Goal: Task Accomplishment & Management: Complete application form

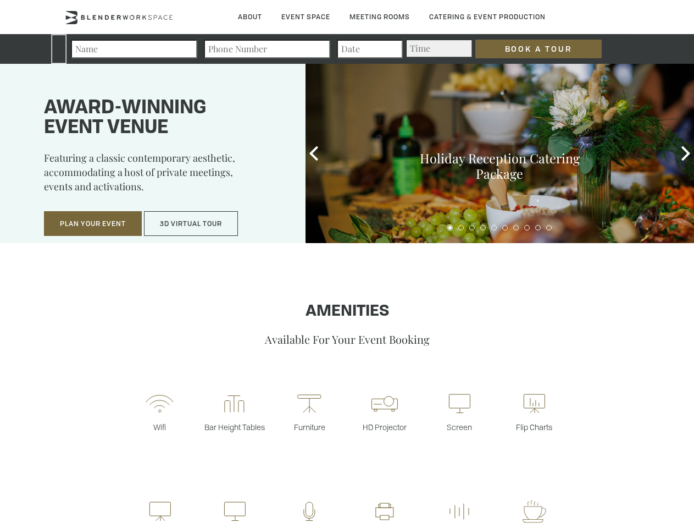
click at [530, 49] on input "Book a Tour" at bounding box center [538, 49] width 126 height 19
click at [93, 224] on button "Plan Your Event" at bounding box center [93, 223] width 98 height 25
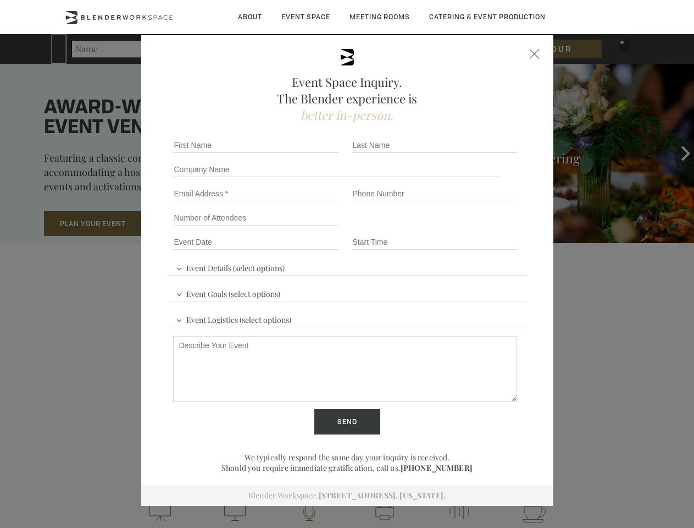
click at [191, 224] on input "Number of Attendees" at bounding box center [255, 217] width 165 height 15
click at [314, 153] on div "First name *" at bounding box center [258, 145] width 179 height 24
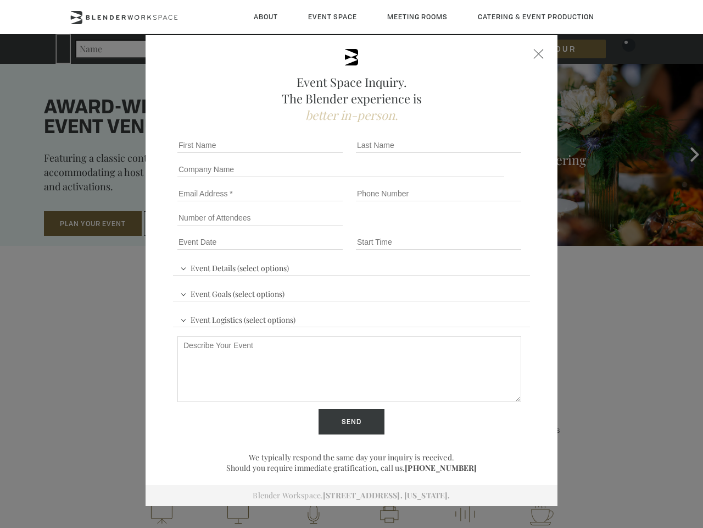
click at [686, 153] on div "Event Space Inquiry. The Blender experience is better in-person. Event Details …" at bounding box center [351, 264] width 703 height 528
click at [450, 228] on fieldset "Number of Attendees Budget Range" at bounding box center [351, 218] width 357 height 24
click at [461, 228] on fieldset "Number of Attendees Budget Range" at bounding box center [351, 218] width 357 height 24
click at [472, 228] on fieldset "Number of Attendees Budget Range" at bounding box center [351, 218] width 357 height 24
click at [483, 228] on fieldset "Number of Attendees Budget Range" at bounding box center [351, 218] width 357 height 24
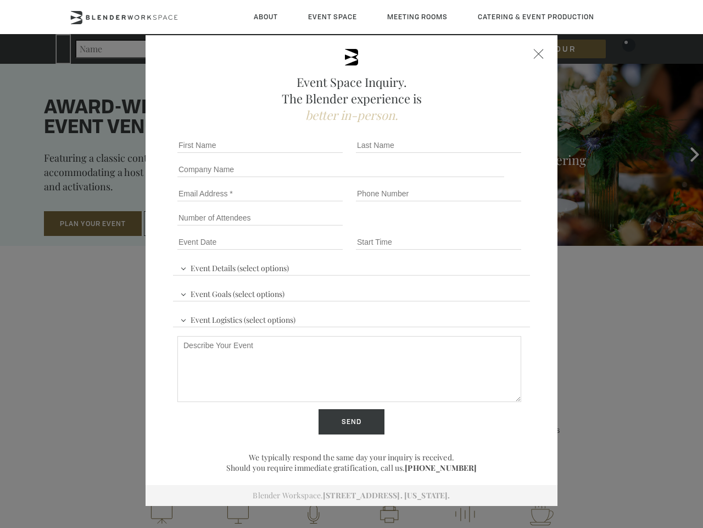
click at [494, 228] on fieldset "Number of Attendees Budget Range" at bounding box center [351, 218] width 357 height 24
